Goal: Find specific page/section: Find specific page/section

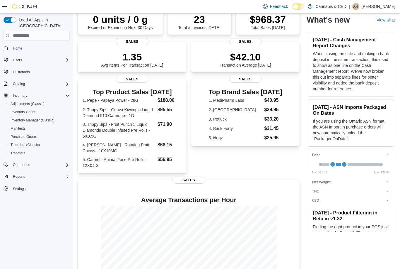
scroll to position [73, 0]
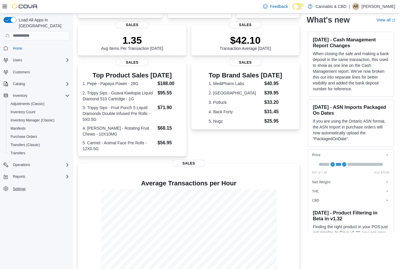
drag, startPoint x: 23, startPoint y: 107, endPoint x: 23, endPoint y: 180, distance: 73.2
click at [23, 110] on span "Inventory Count" at bounding box center [23, 112] width 25 height 5
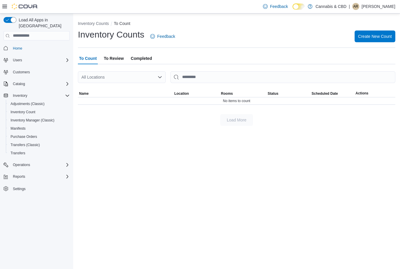
click at [146, 59] on span "Completed" at bounding box center [141, 58] width 21 height 12
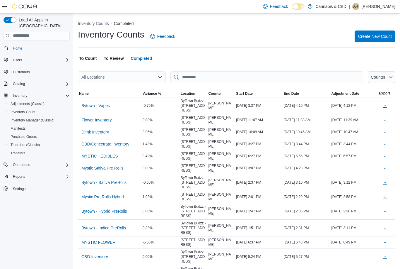
click at [109, 62] on span "To Review" at bounding box center [114, 58] width 20 height 12
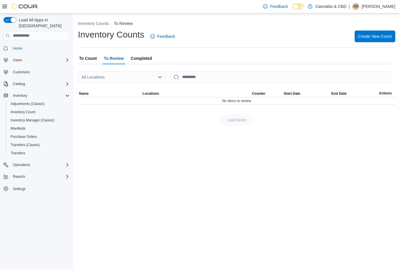
click at [80, 62] on span "To Count" at bounding box center [88, 58] width 18 height 12
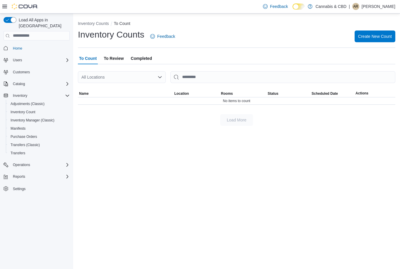
click at [135, 60] on span "Completed" at bounding box center [141, 58] width 21 height 12
